Goal: Task Accomplishment & Management: Manage account settings

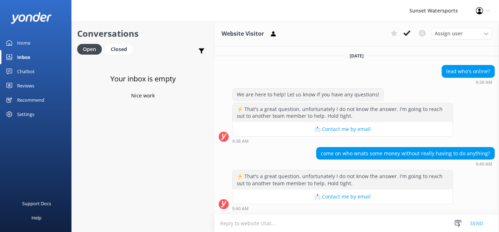
scroll to position [1975, 0]
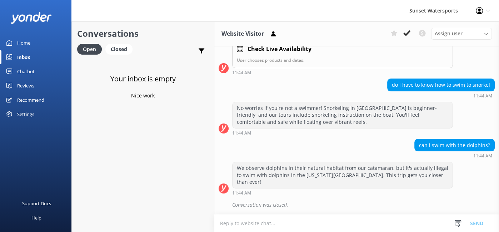
click at [486, 10] on icon at bounding box center [488, 11] width 4 height 4
click at [454, 49] on link "Logout" at bounding box center [463, 49] width 71 height 18
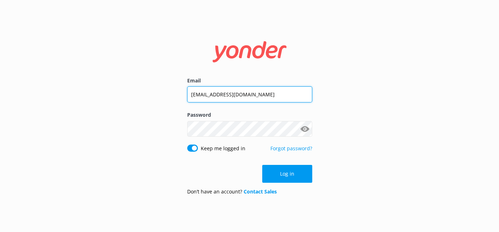
click at [290, 94] on input "[EMAIL_ADDRESS][DOMAIN_NAME]" at bounding box center [249, 94] width 125 height 16
type input "[PERSON_NAME][EMAIL_ADDRESS][DOMAIN_NAME]"
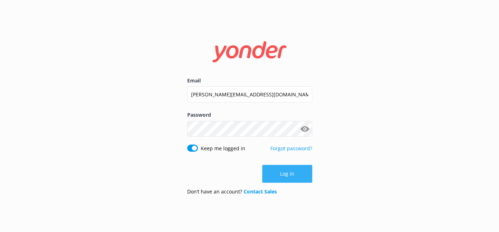
click at [278, 176] on button "Log in" at bounding box center [287, 174] width 50 height 18
